Goal: Task Accomplishment & Management: Manage account settings

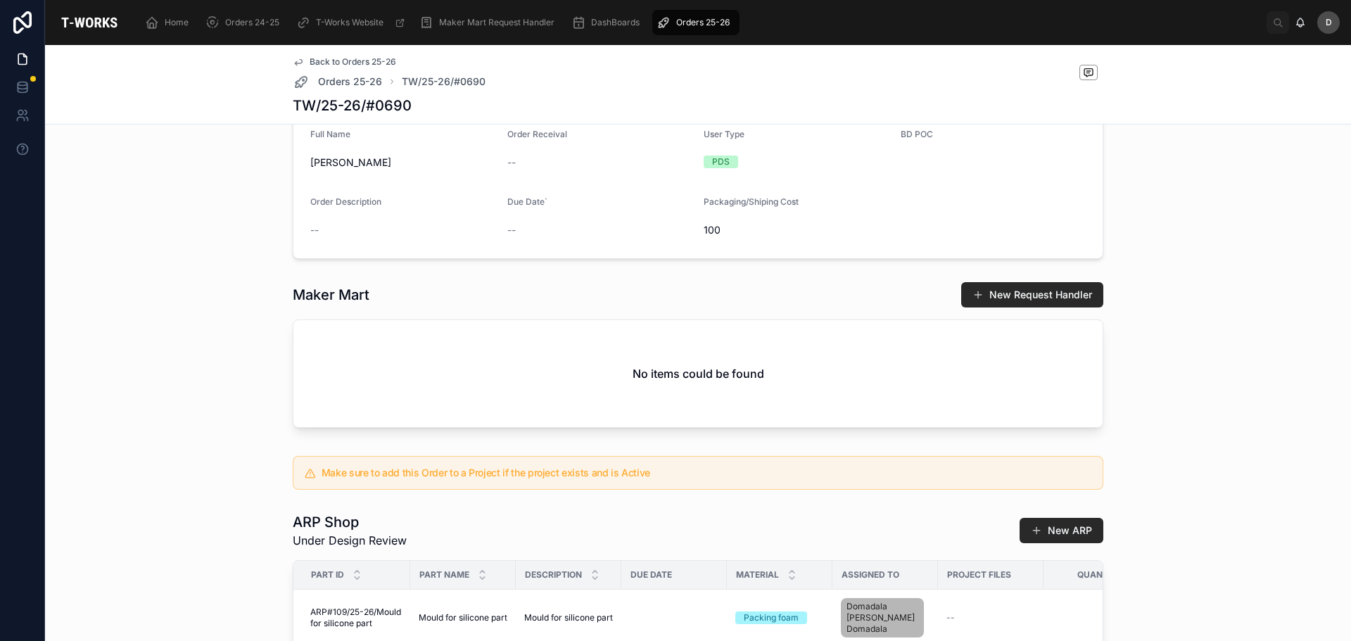
scroll to position [531, 0]
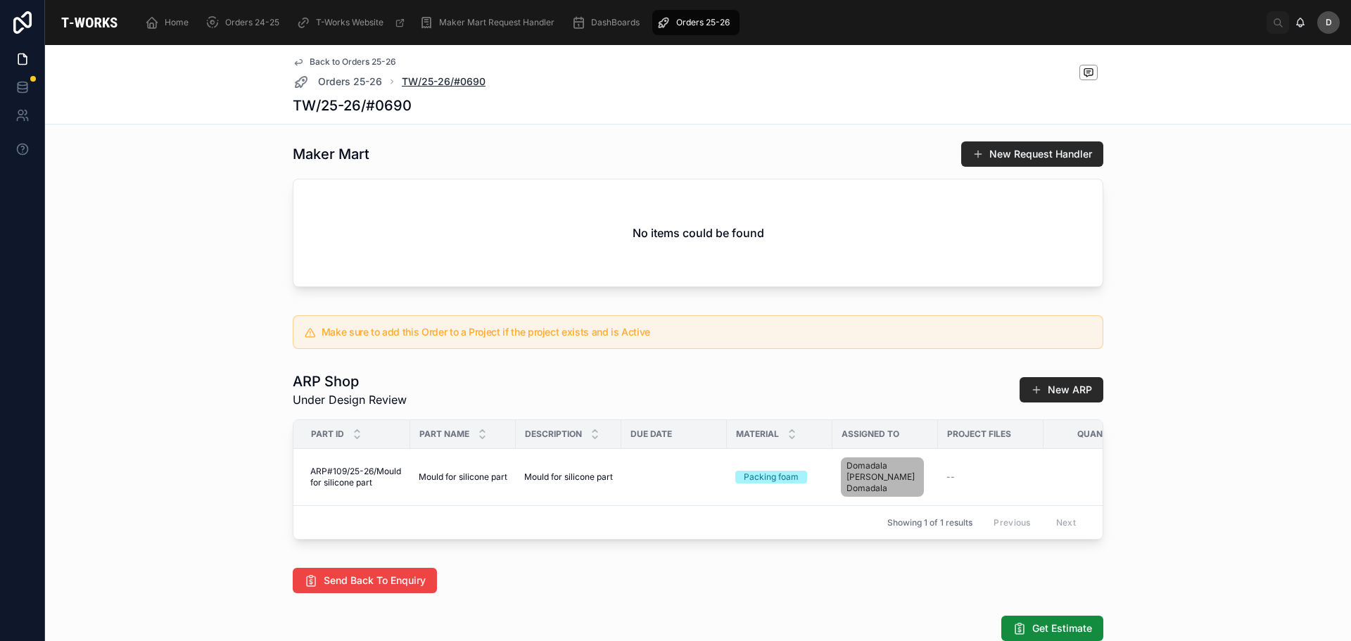
click at [459, 85] on span "TW/25-26/#0690" at bounding box center [444, 82] width 84 height 14
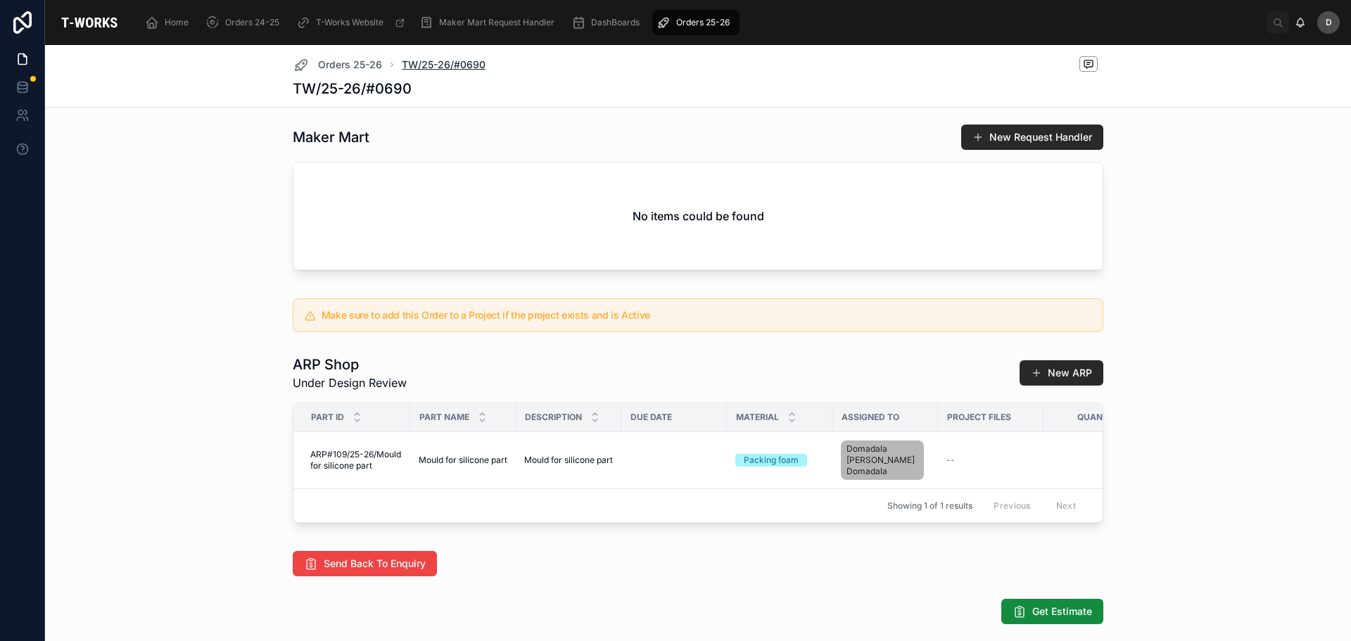
scroll to position [303, 0]
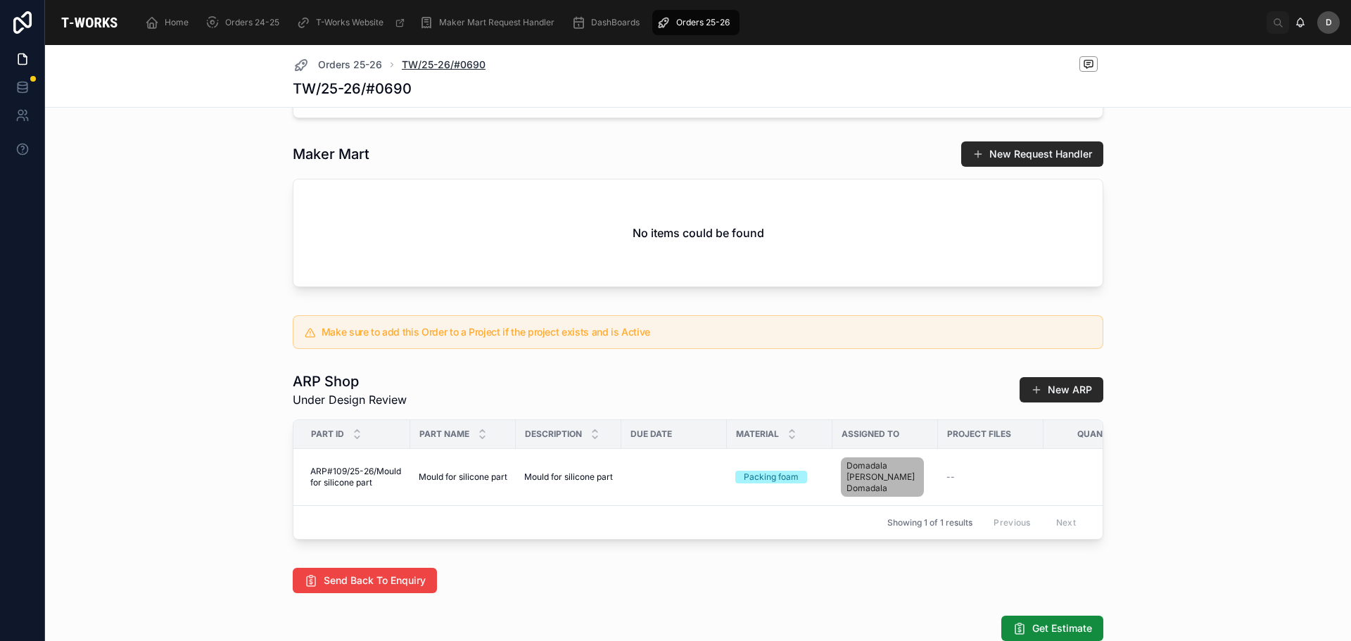
click at [460, 68] on span "TW/25-26/#0690" at bounding box center [444, 65] width 84 height 14
click at [334, 65] on span "Orders 25-26" at bounding box center [350, 65] width 64 height 14
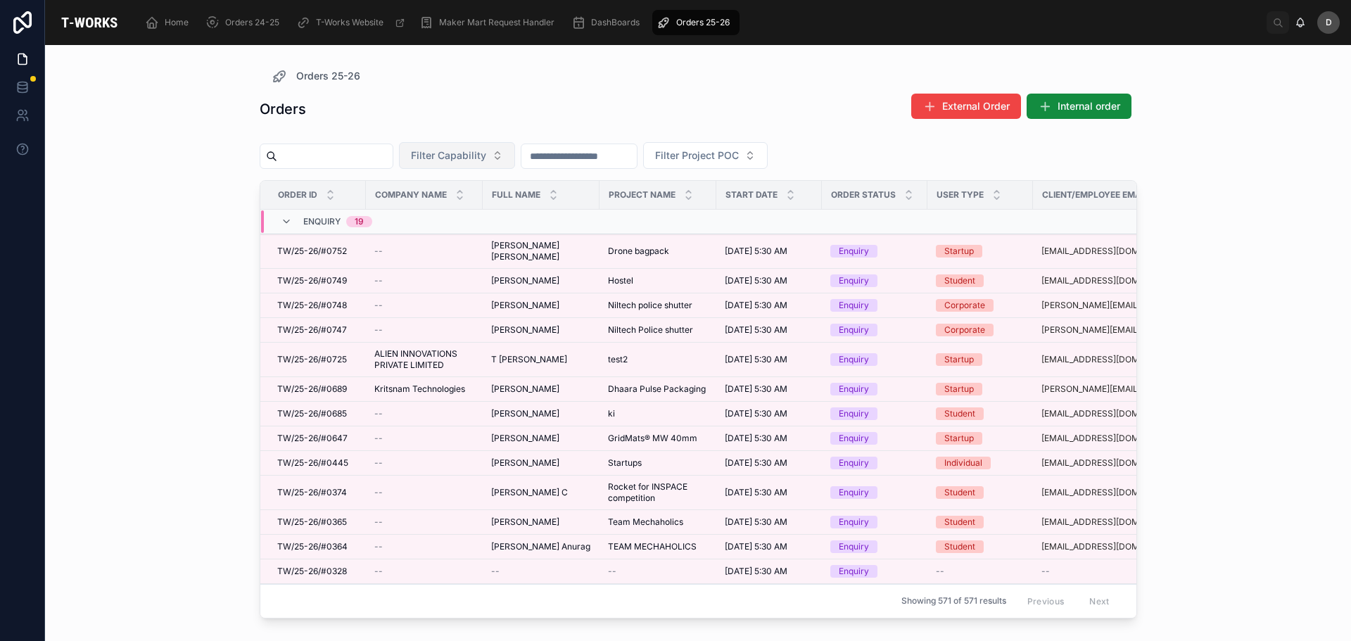
click at [486, 154] on span "Filter Capability" at bounding box center [448, 155] width 75 height 14
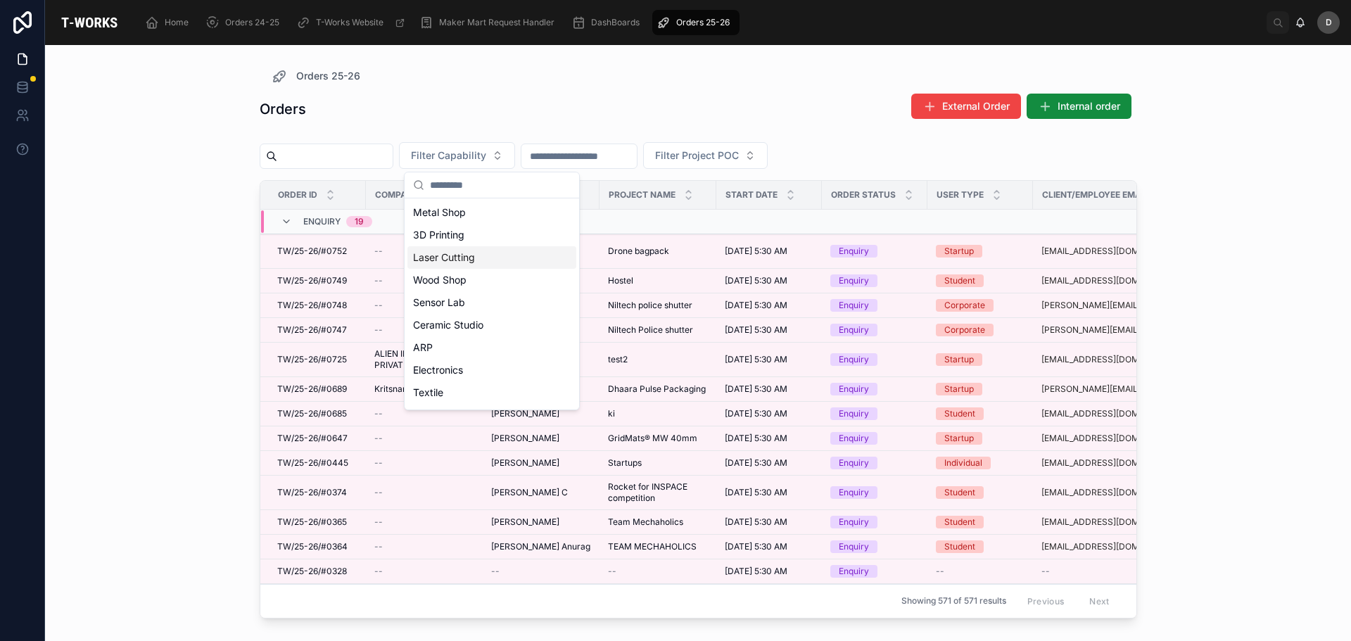
click at [456, 262] on div "Laser Cutting" at bounding box center [491, 257] width 169 height 23
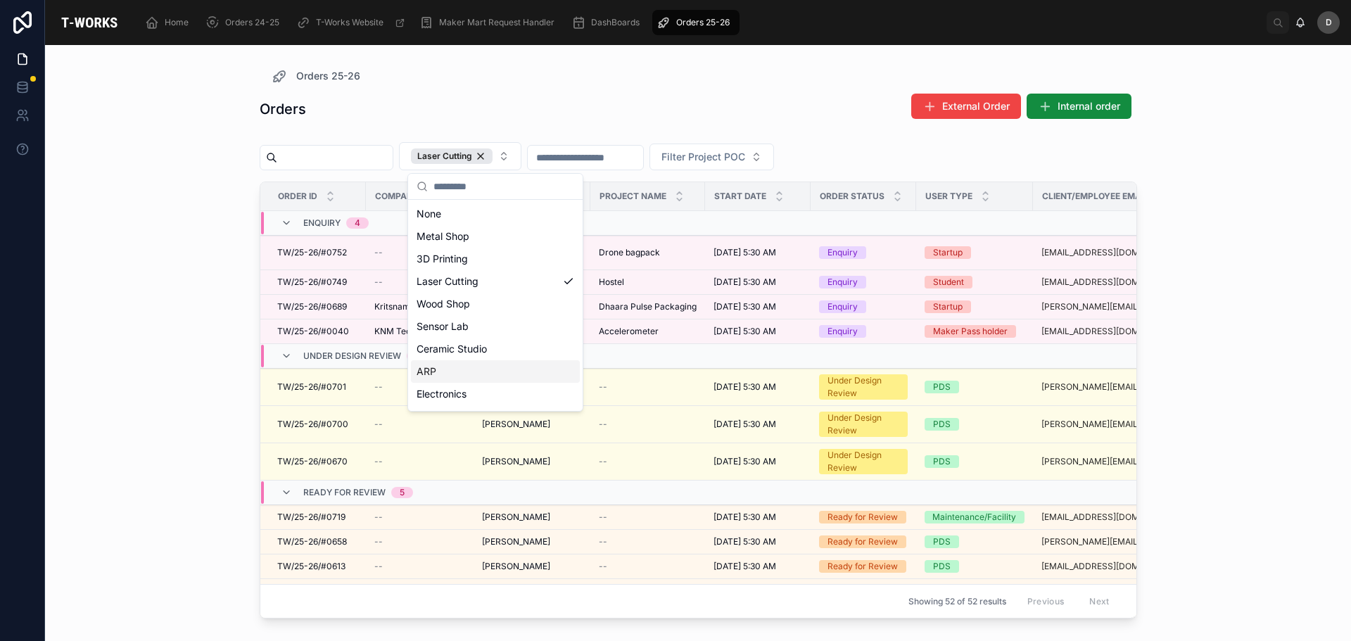
click at [469, 373] on div "ARP" at bounding box center [495, 371] width 169 height 23
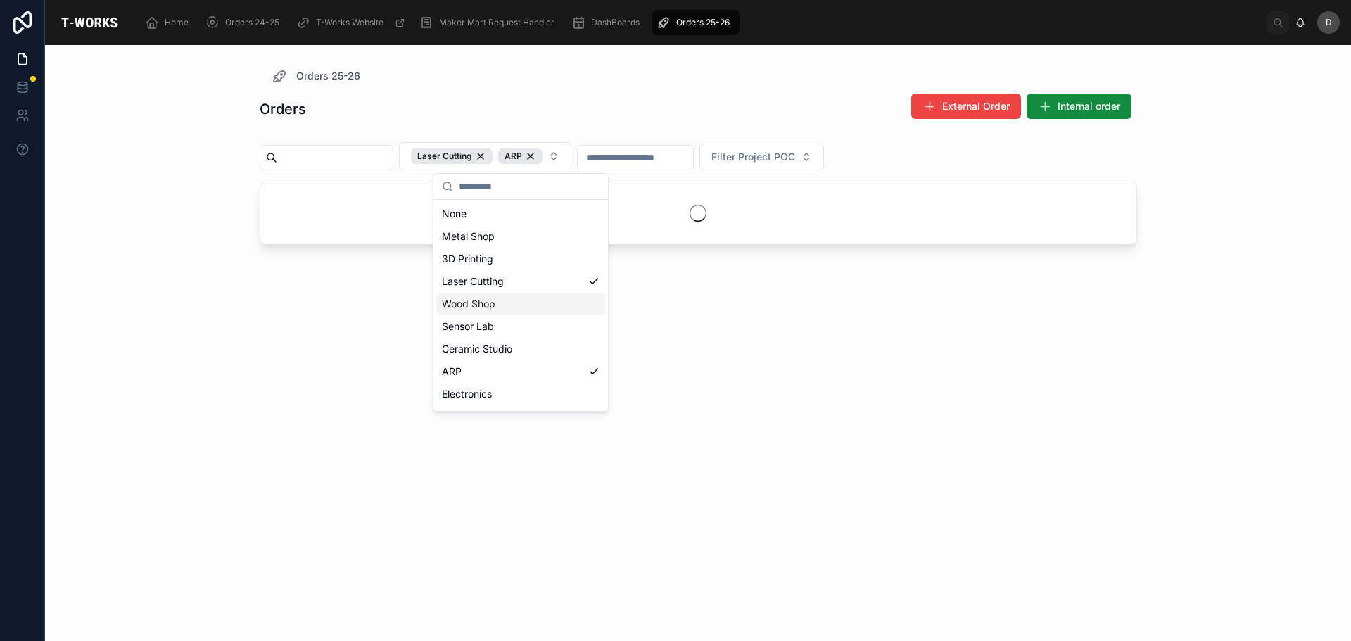
click at [678, 105] on div "Orders External Order Internal order" at bounding box center [698, 109] width 877 height 32
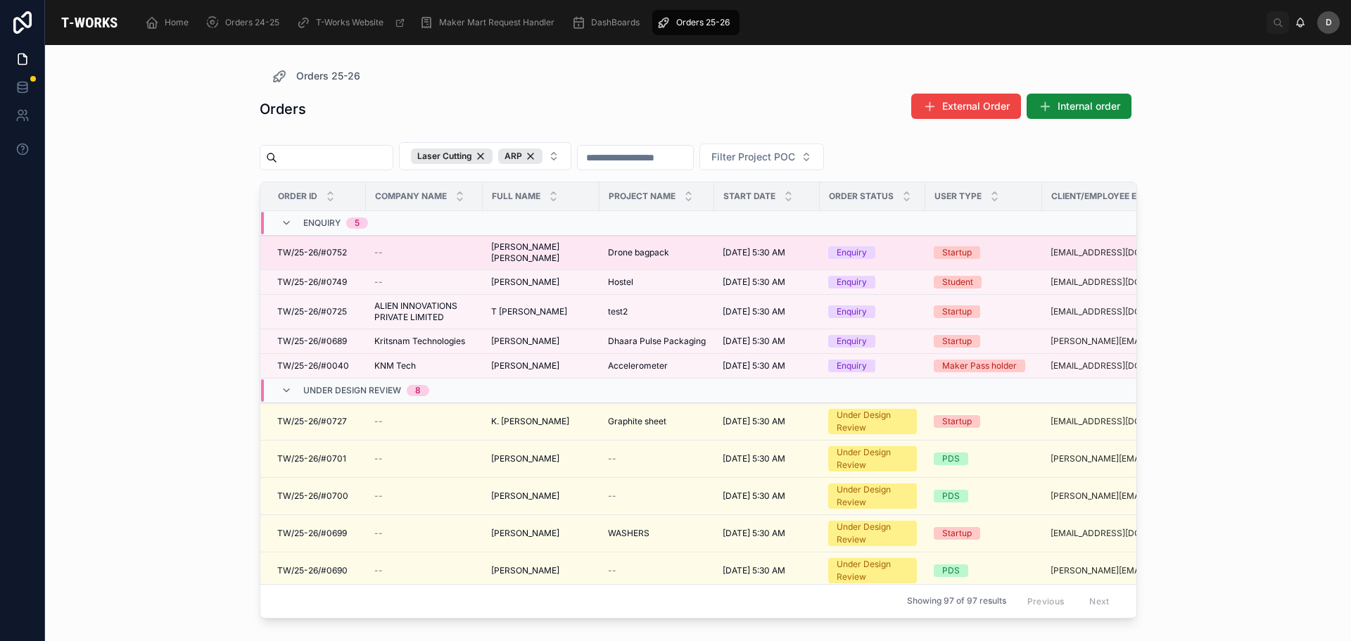
click at [533, 248] on span "[PERSON_NAME] [PERSON_NAME]" at bounding box center [541, 252] width 100 height 23
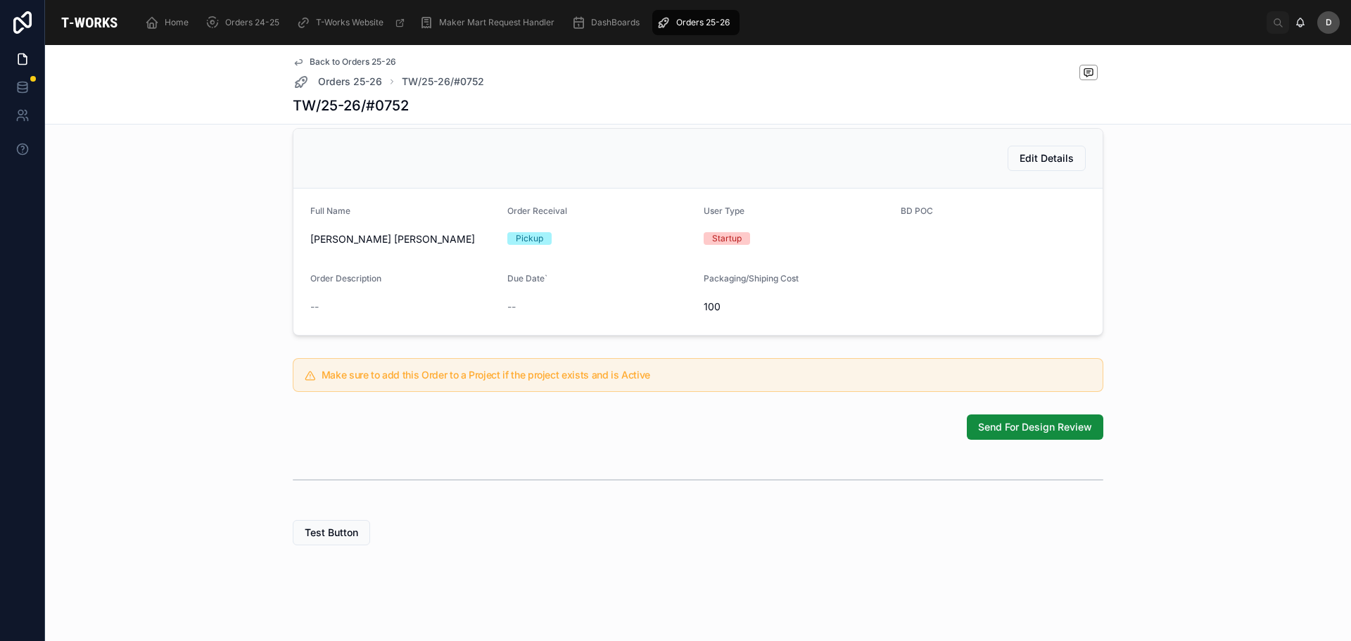
scroll to position [281, 0]
click at [1080, 437] on button "Send For Design Review" at bounding box center [1035, 426] width 137 height 25
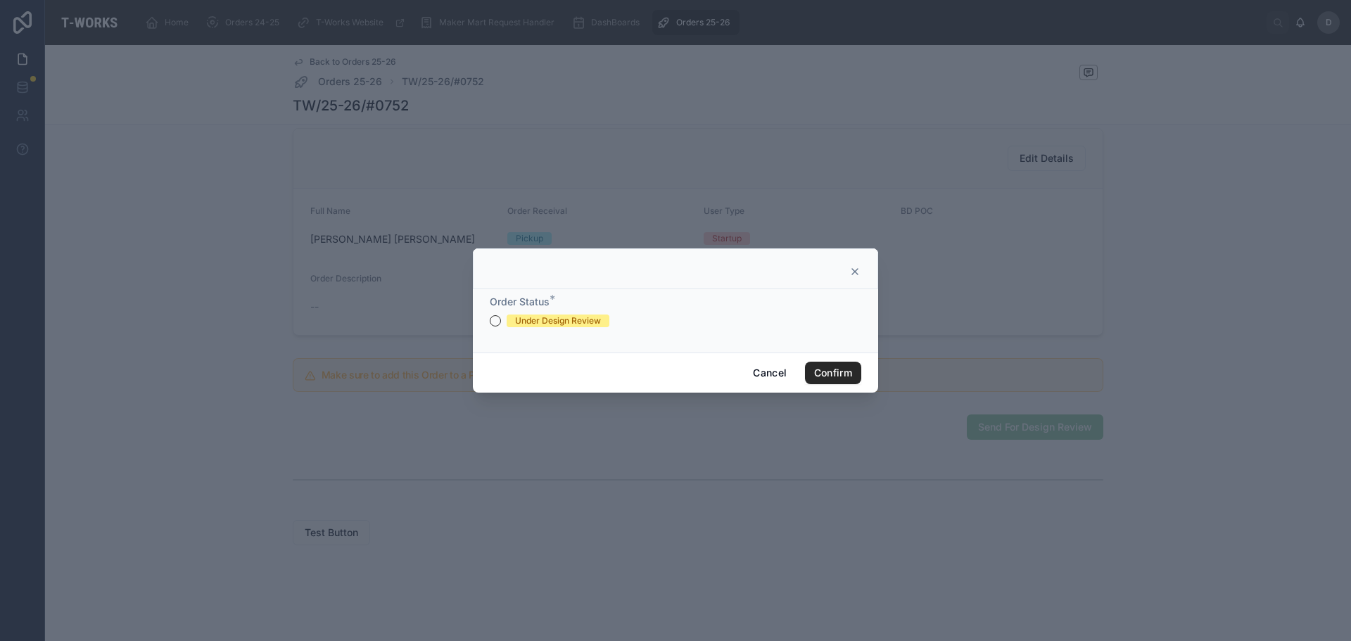
click at [535, 329] on form "Order Status * Under Design Review" at bounding box center [676, 318] width 372 height 46
click at [553, 325] on div "Under Design Review" at bounding box center [558, 321] width 86 height 13
click at [501, 325] on button "Under Design Review" at bounding box center [495, 320] width 11 height 11
click at [848, 373] on button "Confirm" at bounding box center [833, 373] width 56 height 23
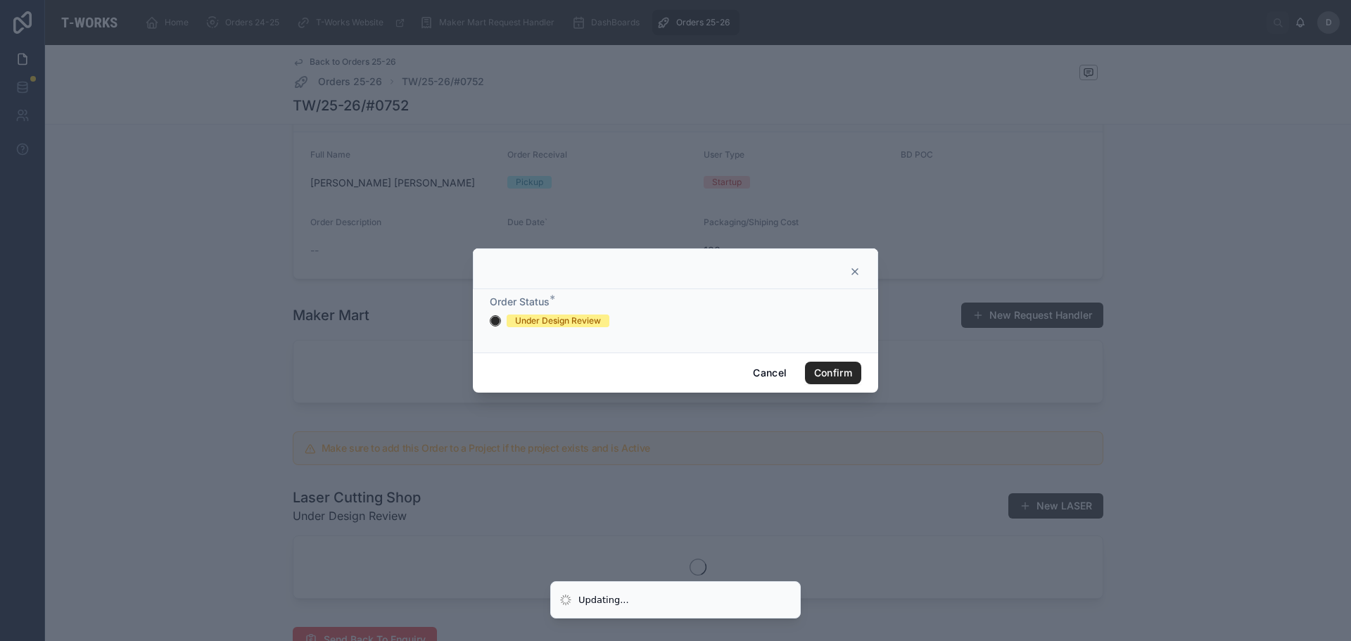
scroll to position [267, 0]
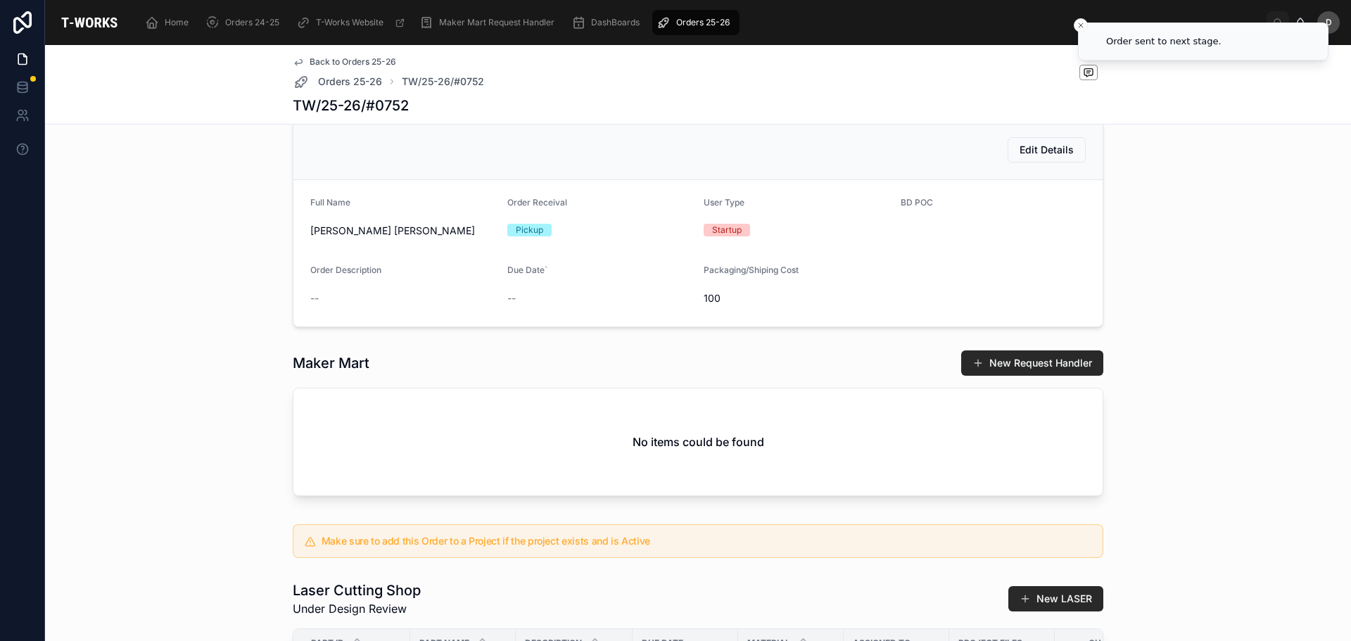
click at [1165, 491] on div "Maker Mart New Request Handler No items could be found" at bounding box center [698, 425] width 1295 height 163
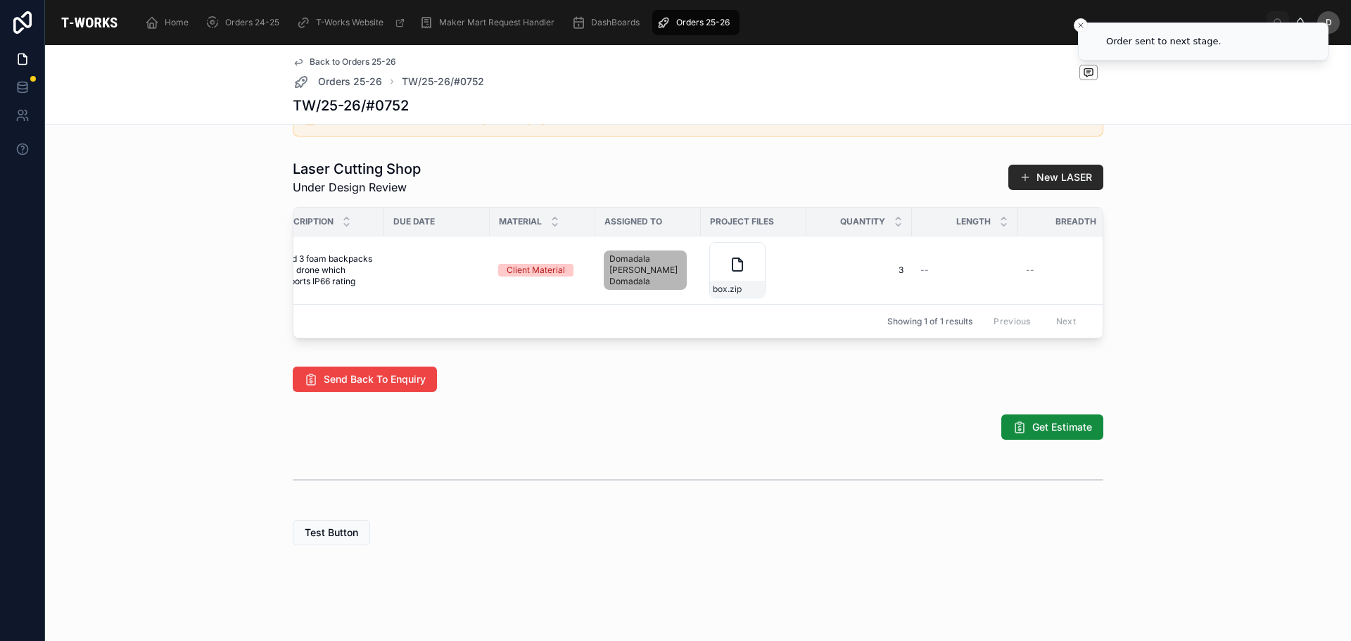
scroll to position [0, 357]
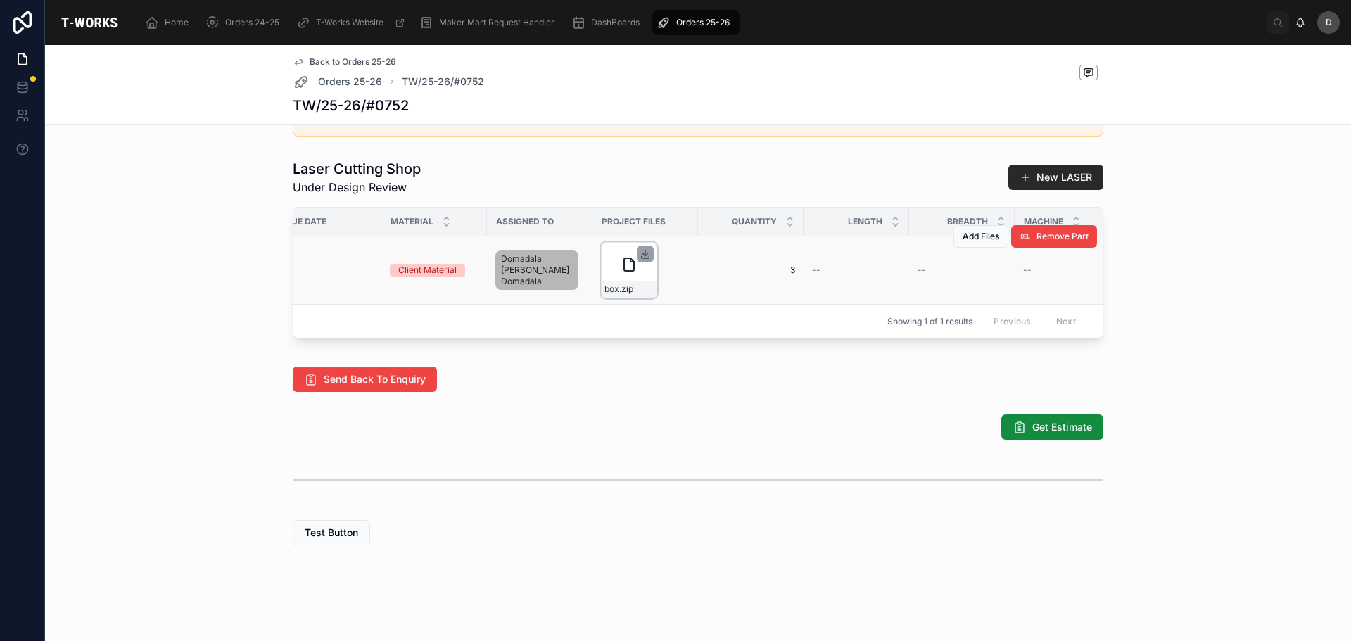
click at [643, 248] on icon at bounding box center [645, 253] width 11 height 11
click at [938, 447] on div "Enquiry 2 Under Design Review 3 Ready for Review 4 Quotation Sent 5 Fabricating…" at bounding box center [698, 2] width 1306 height 1098
